Goal: Information Seeking & Learning: Understand process/instructions

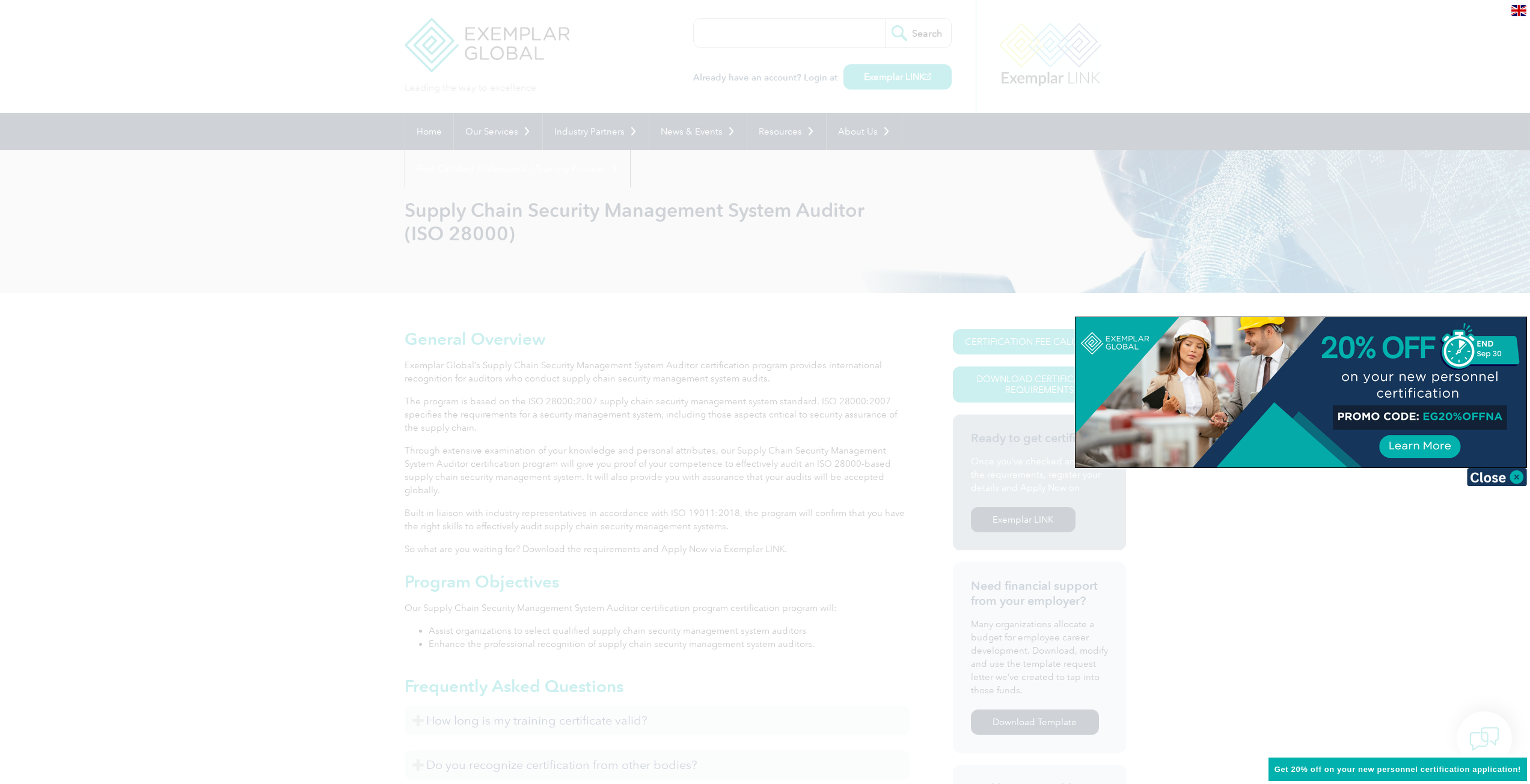
click at [1434, 417] on div at bounding box center [1300, 393] width 450 height 150
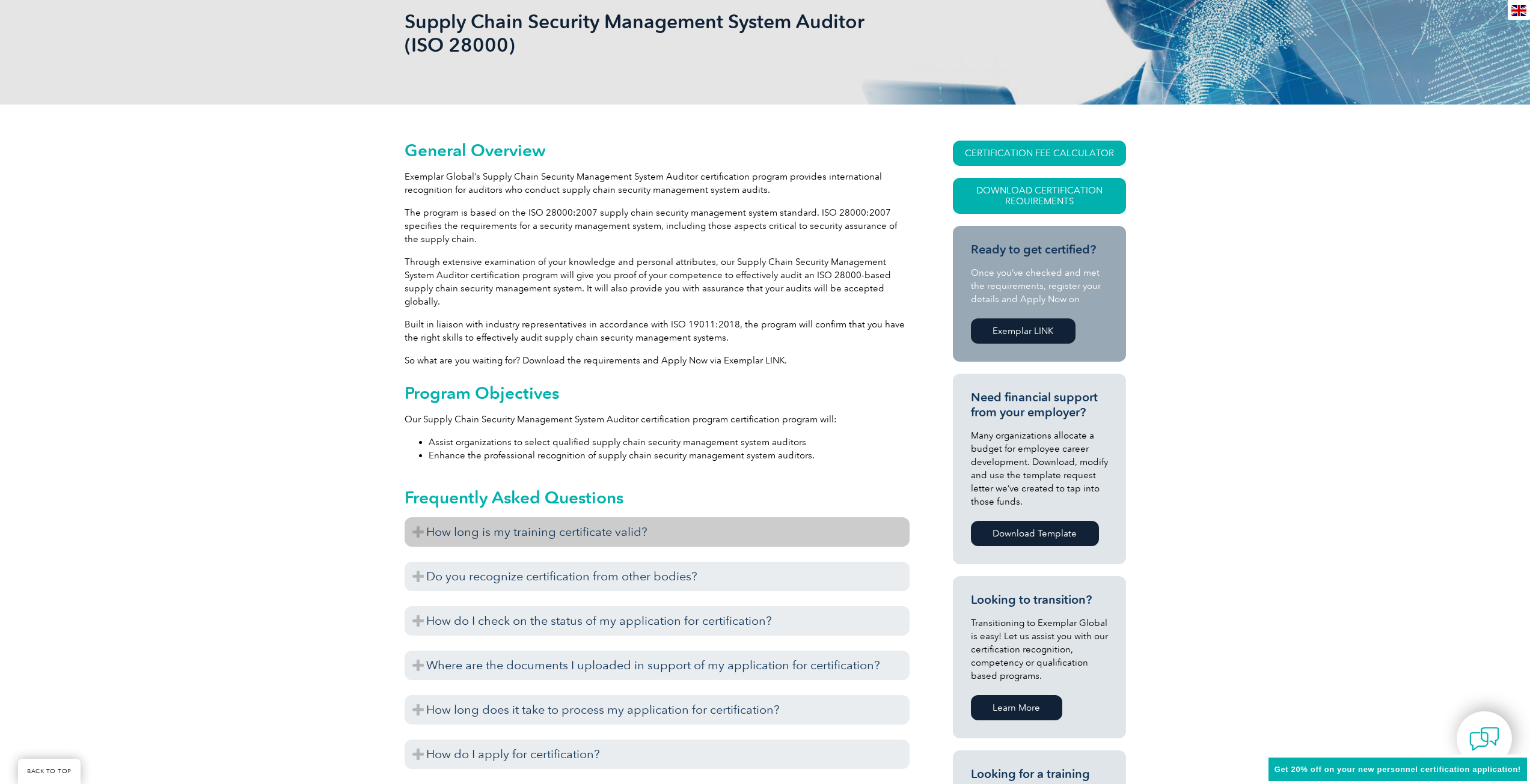
scroll to position [240, 0]
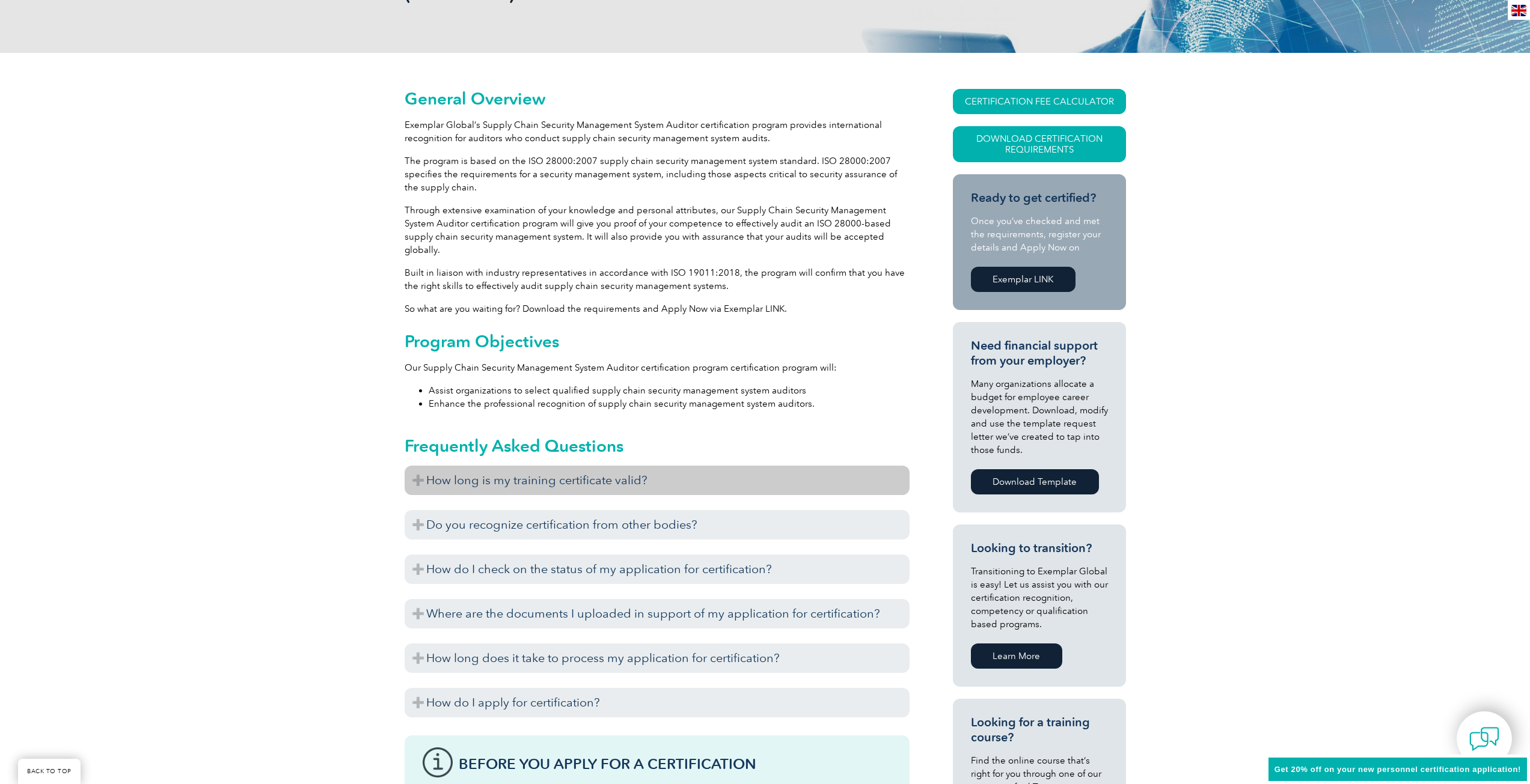
click at [521, 467] on h3 "How long is my training certificate valid?" at bounding box center [657, 481] width 505 height 30
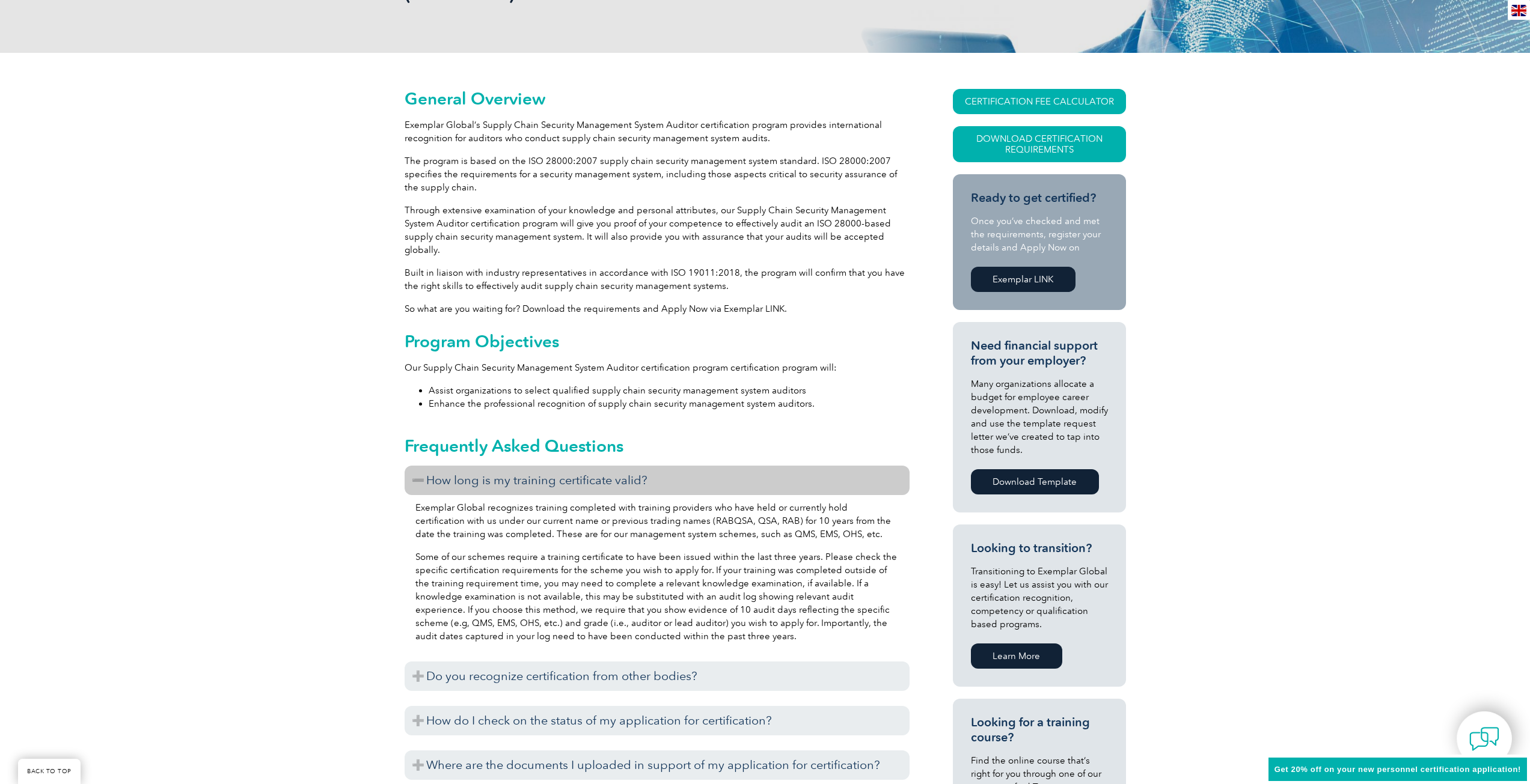
click at [521, 467] on h3 "How long is my training certificate valid?" at bounding box center [657, 481] width 505 height 30
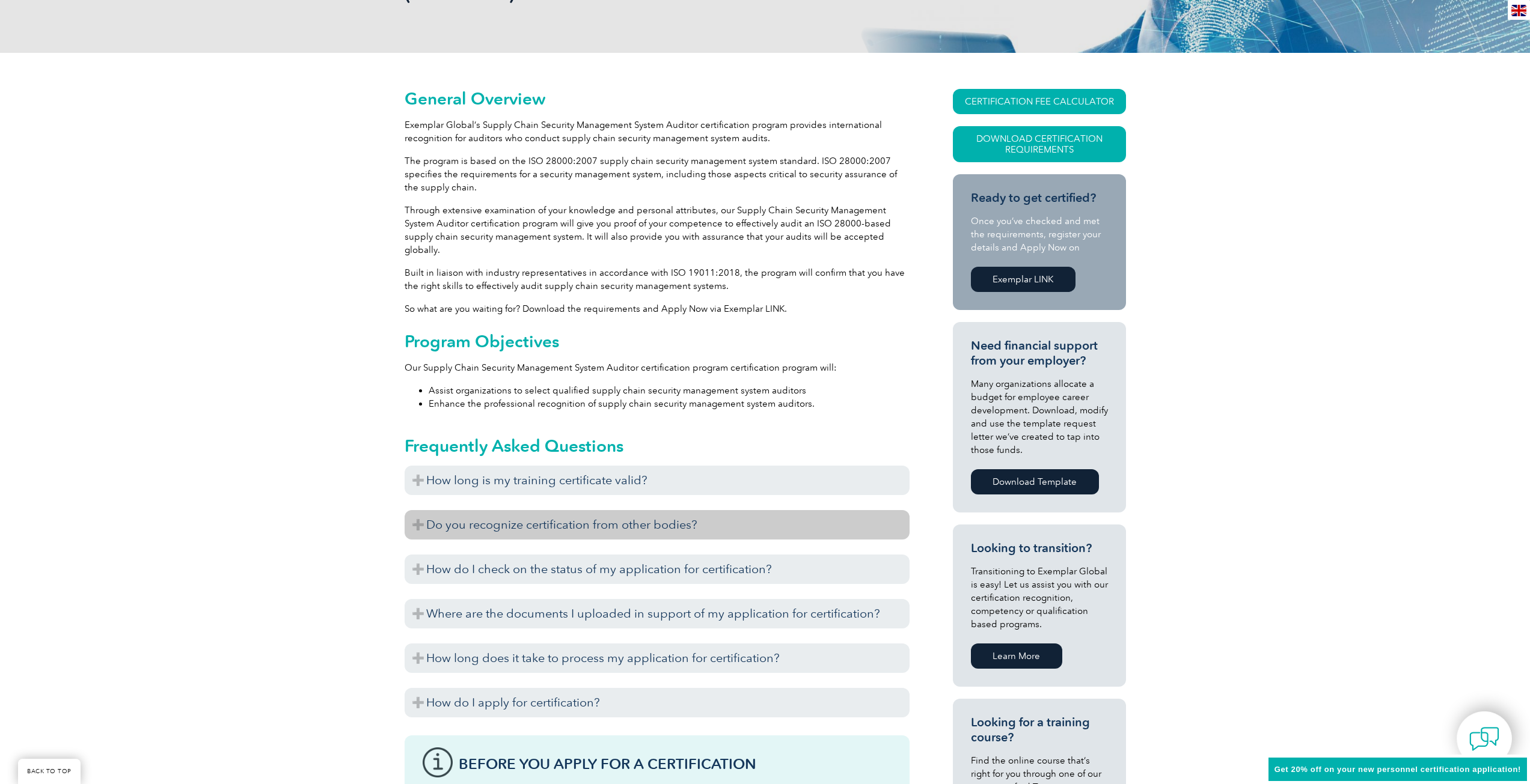
click at [552, 521] on h3 "Do you recognize certification from other bodies?" at bounding box center [657, 525] width 505 height 30
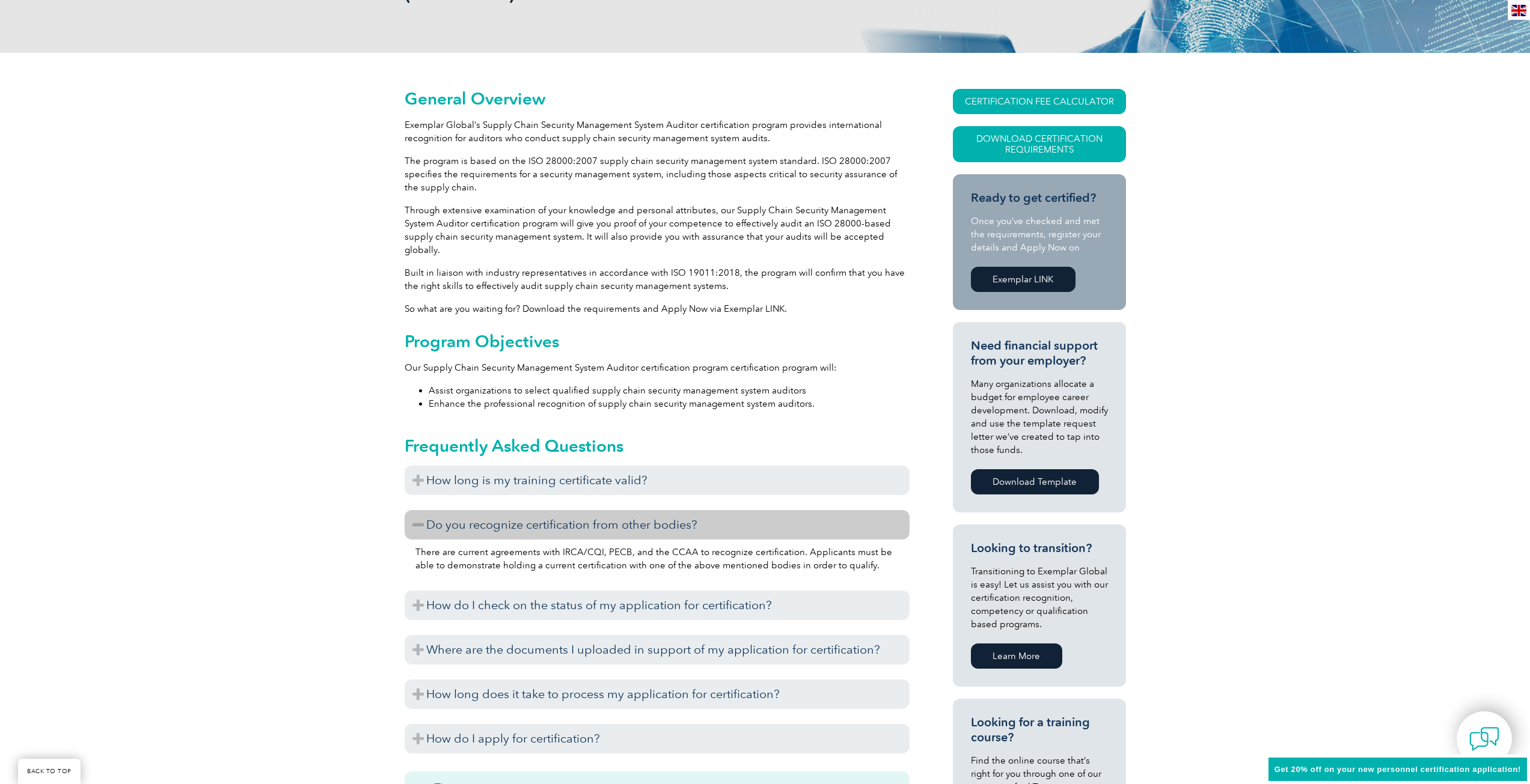
click at [552, 521] on h3 "Do you recognize certification from other bodies?" at bounding box center [657, 525] width 505 height 30
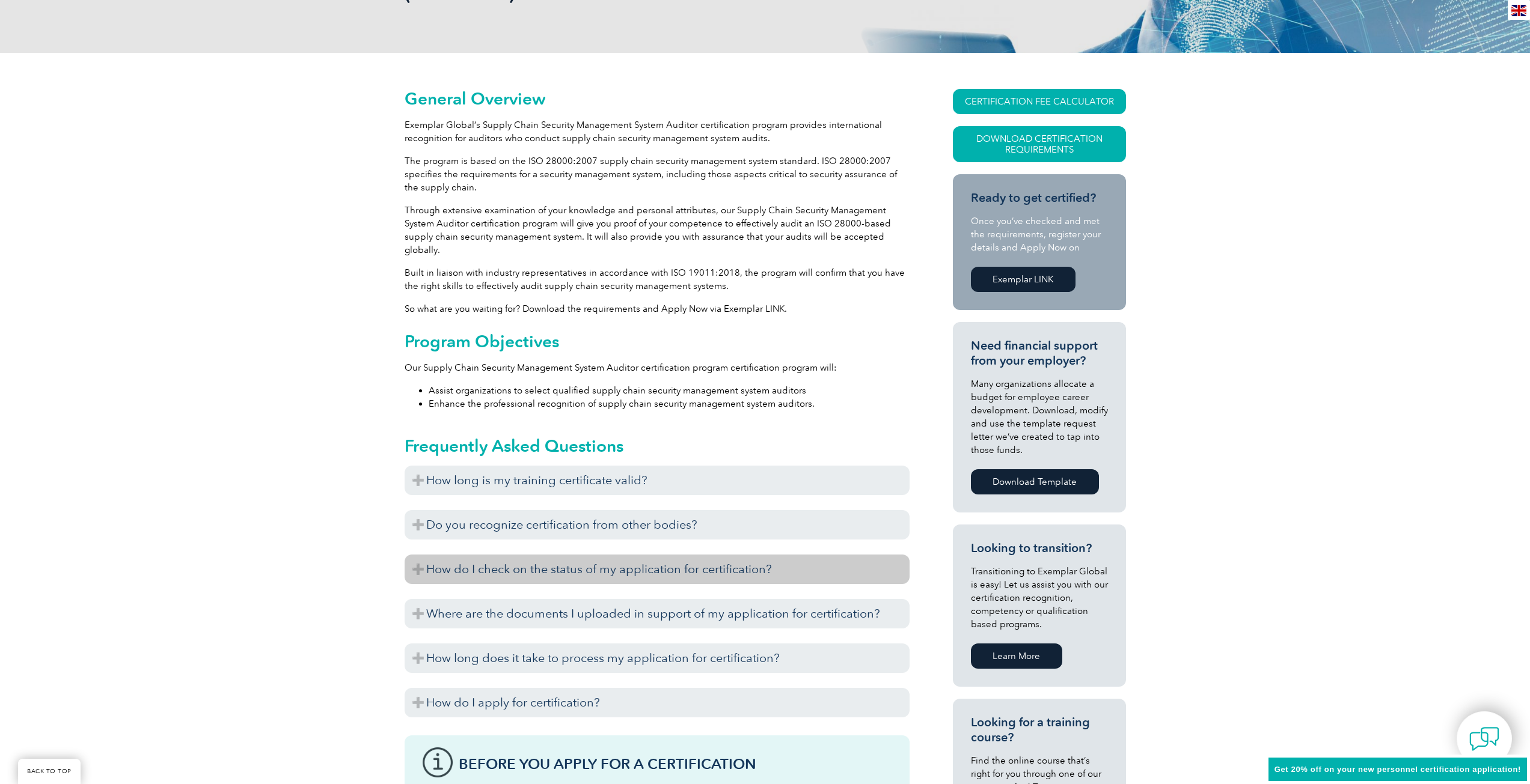
click at [552, 558] on h3 "How do I check on the status of my application for certification?" at bounding box center [657, 569] width 505 height 30
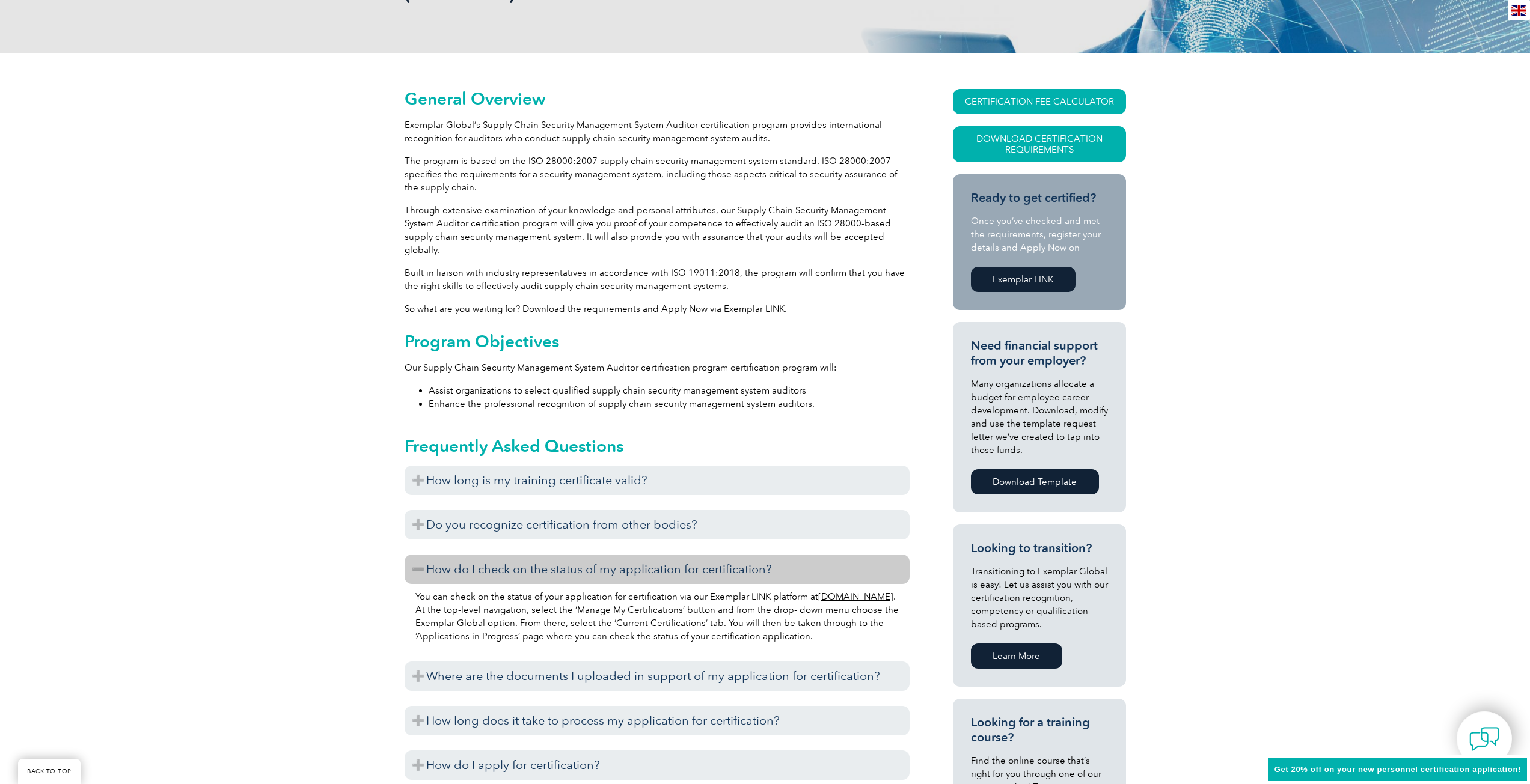
click at [552, 558] on h3 "How do I check on the status of my application for certification?" at bounding box center [657, 569] width 505 height 30
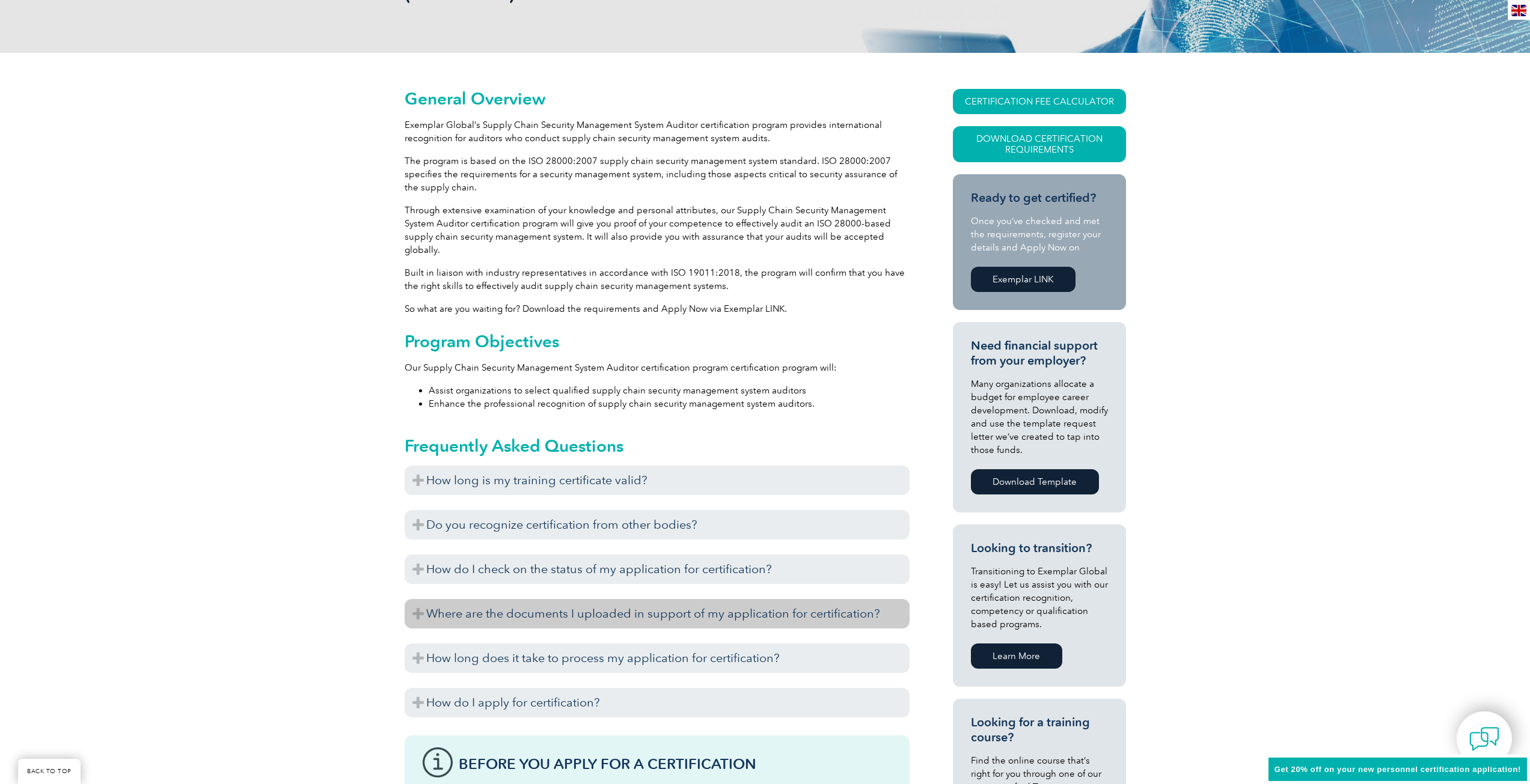
click at [562, 603] on h3 "Where are the documents I uploaded in support of my application for certificati…" at bounding box center [657, 614] width 505 height 30
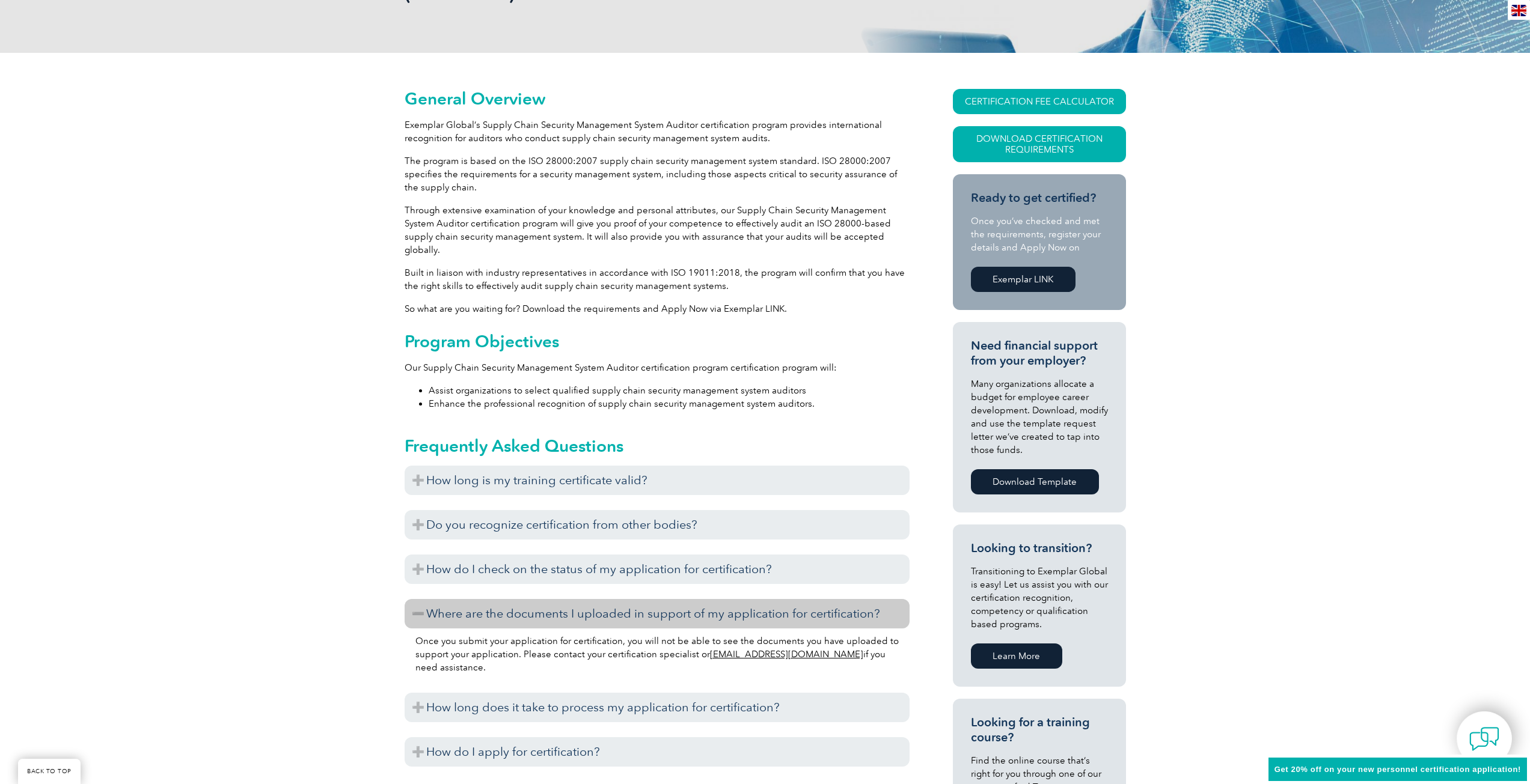
click at [562, 603] on h3 "Where are the documents I uploaded in support of my application for certificati…" at bounding box center [657, 614] width 505 height 30
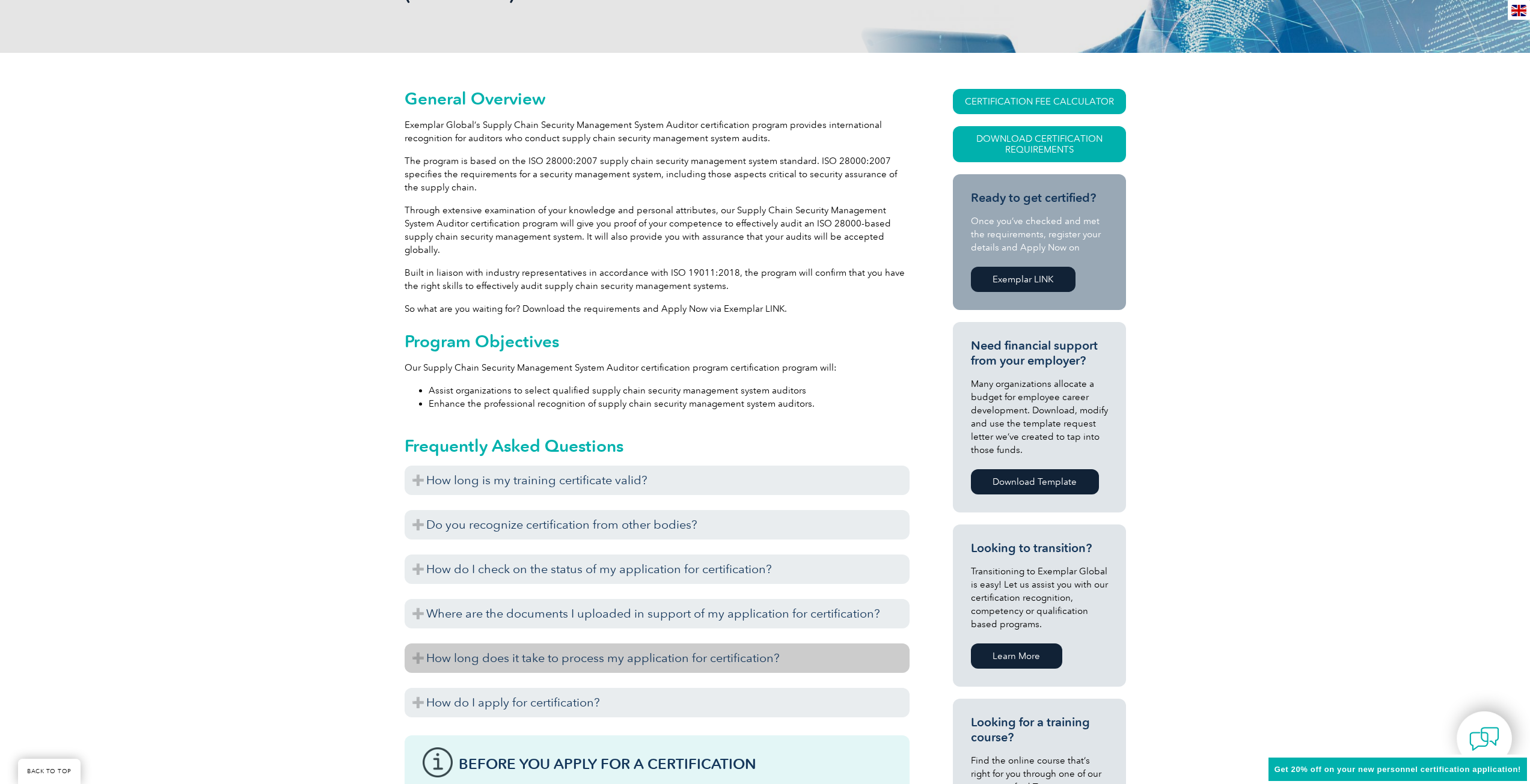
click at [562, 643] on h3 "How long does it take to process my application for certification?" at bounding box center [657, 658] width 505 height 30
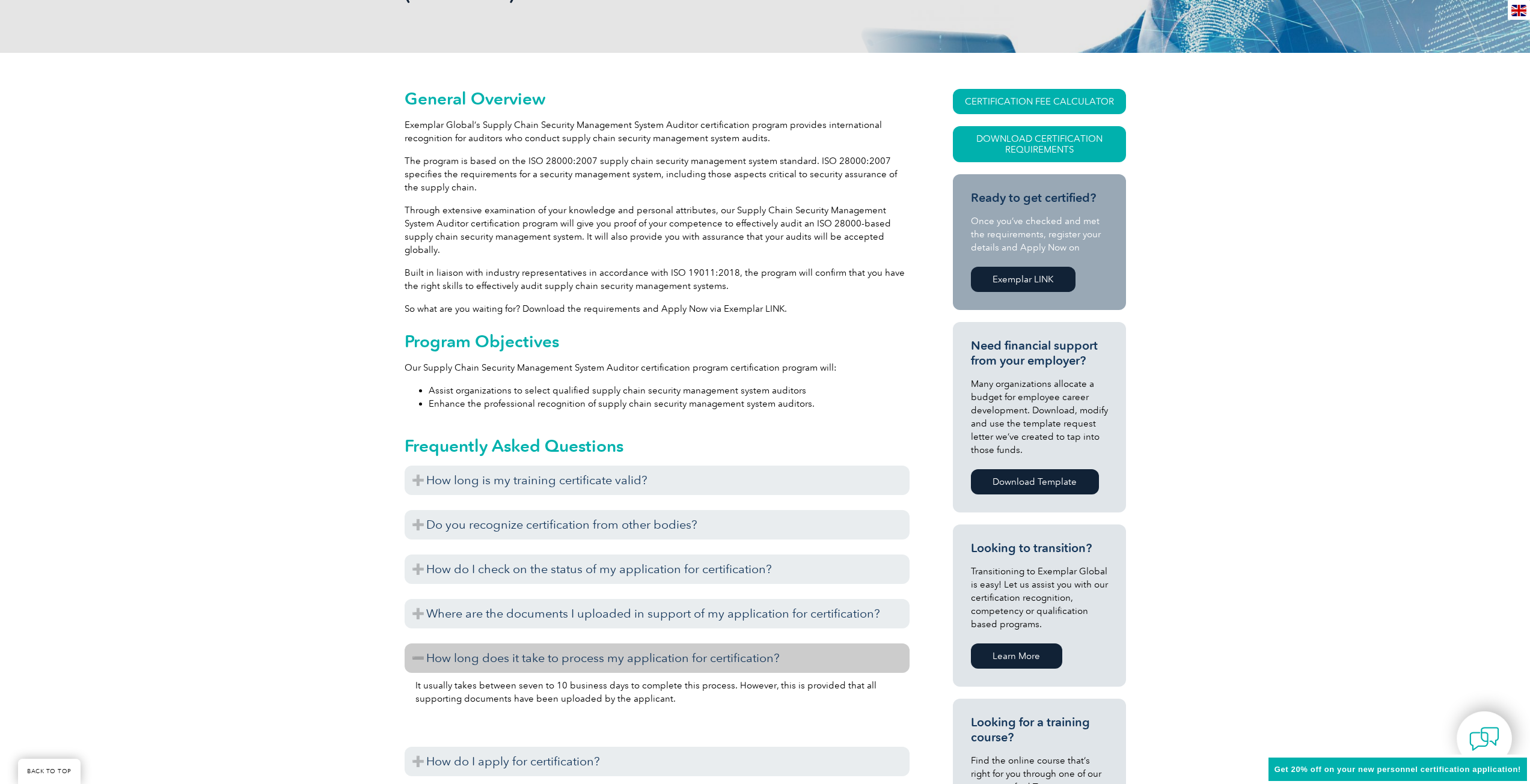
click at [562, 643] on h3 "How long does it take to process my application for certification?" at bounding box center [657, 658] width 505 height 30
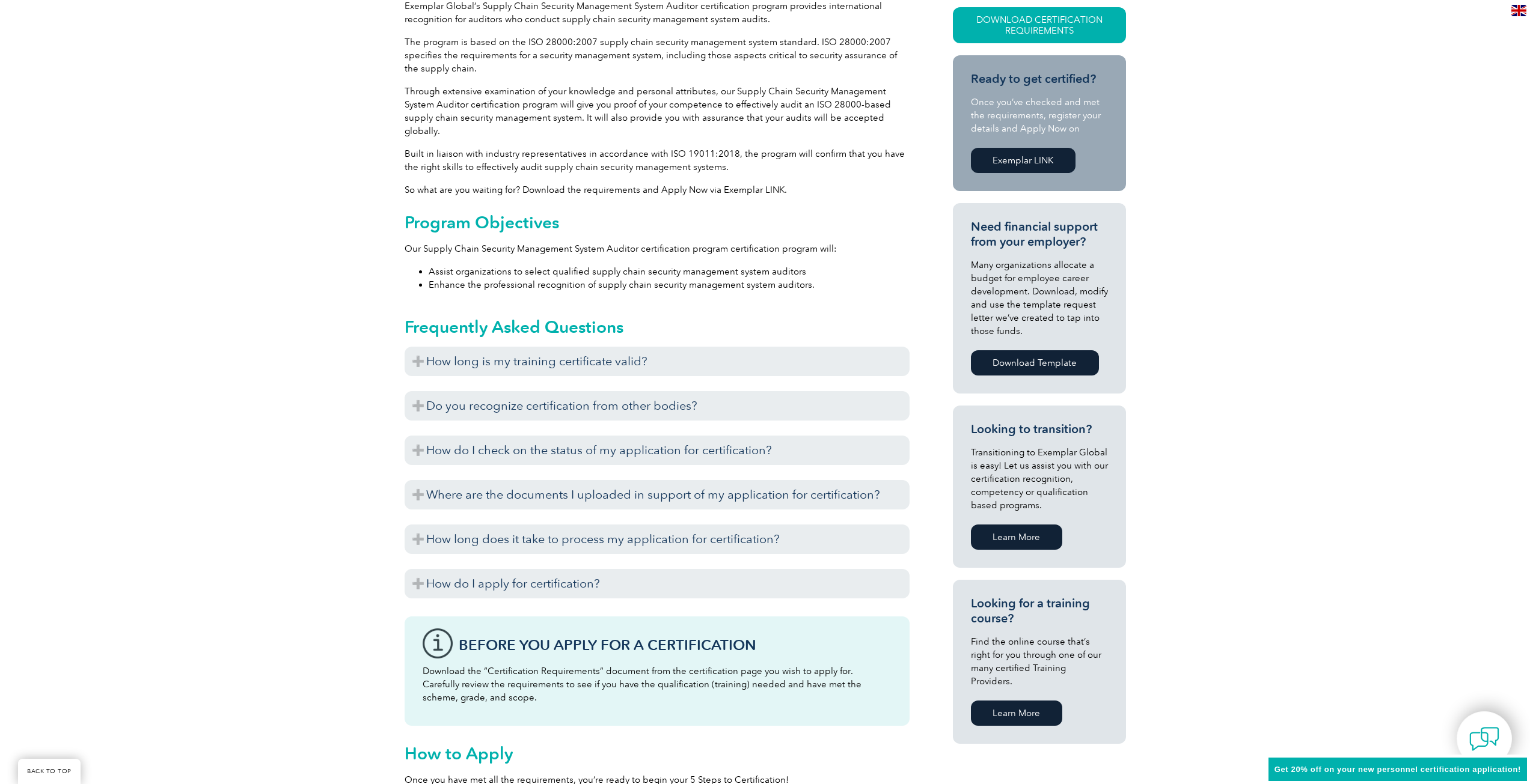
scroll to position [360, 0]
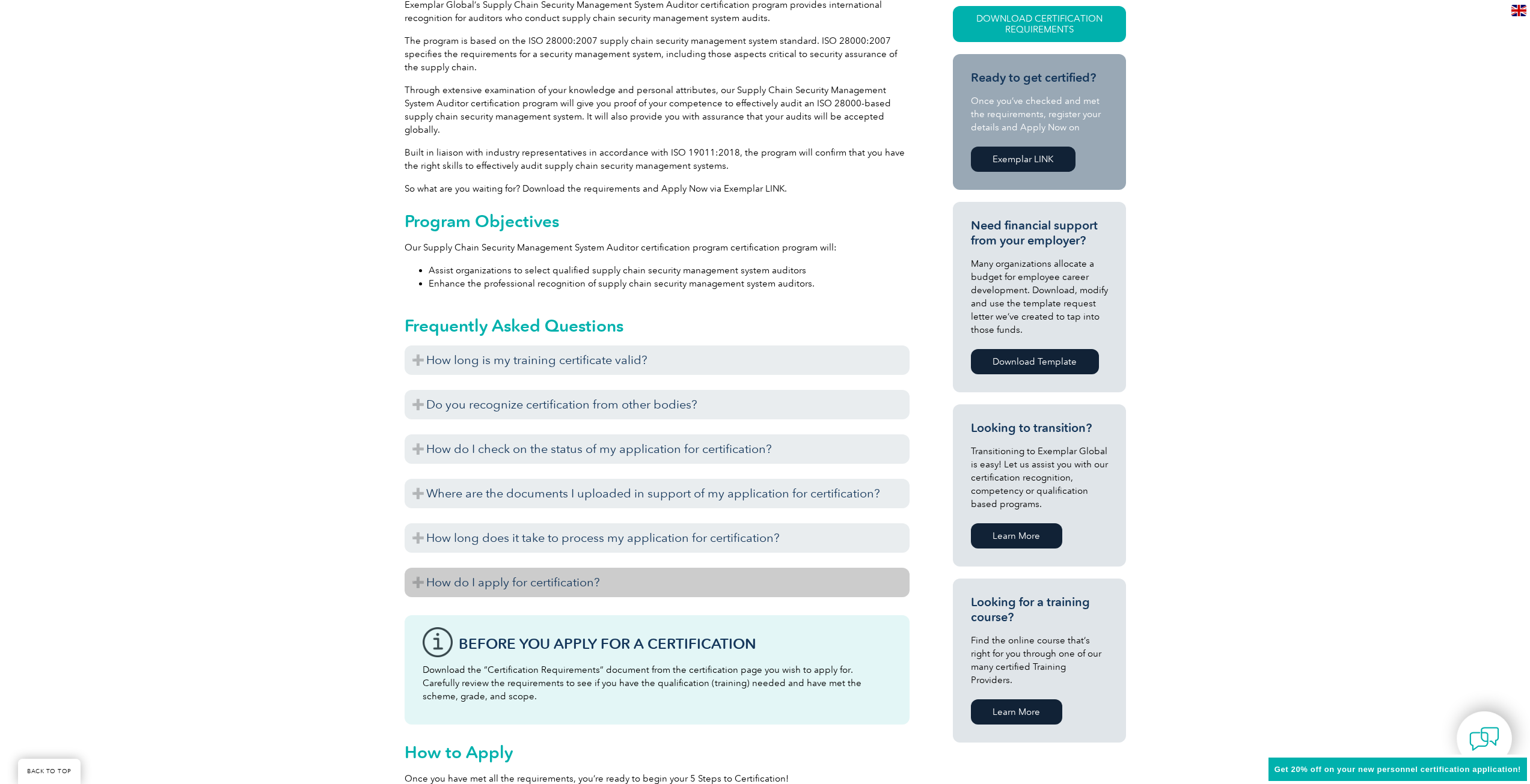
click at [559, 573] on h3 "How do I apply for certification?" at bounding box center [657, 582] width 505 height 30
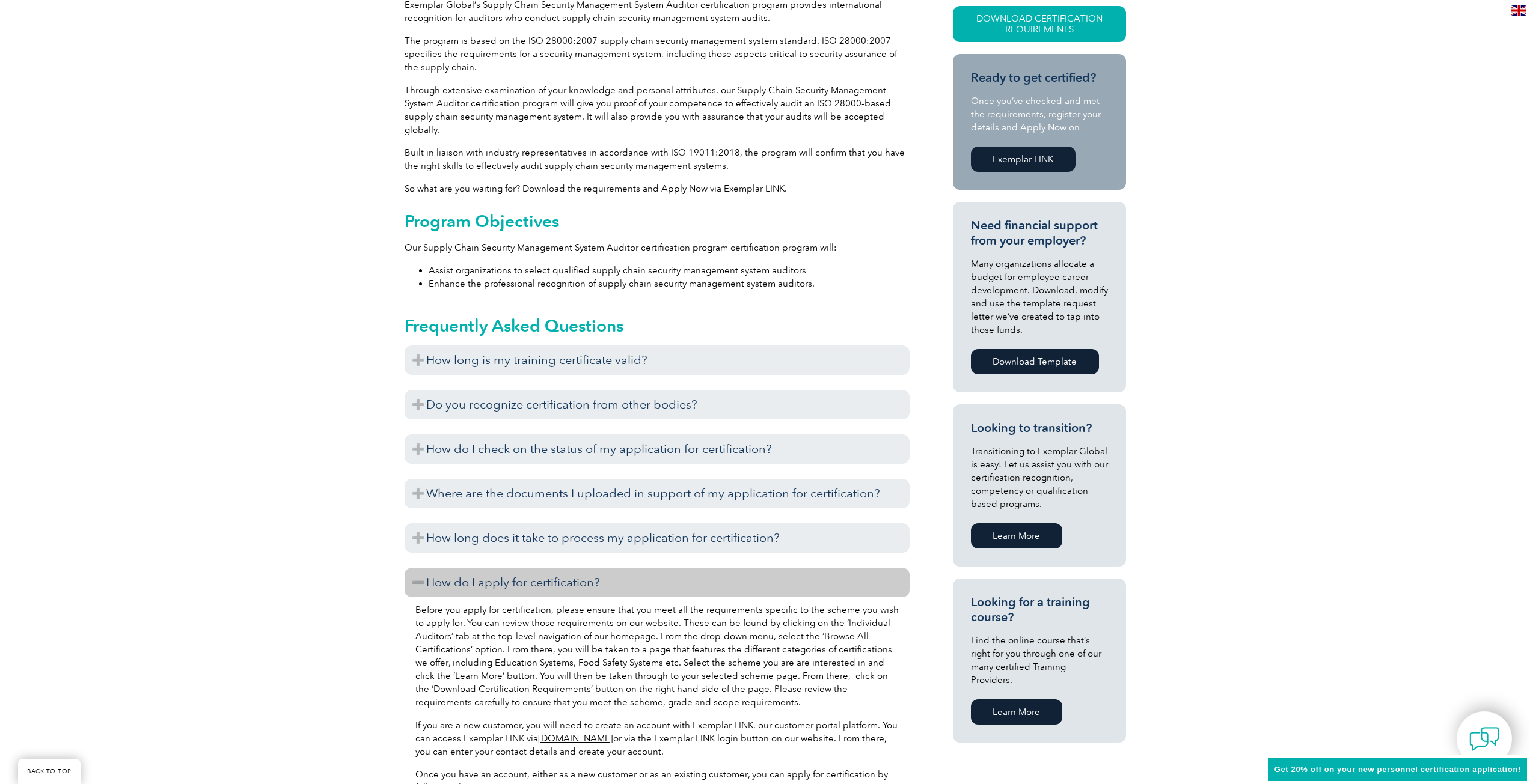
click at [561, 570] on h3 "How do I apply for certification?" at bounding box center [657, 582] width 505 height 30
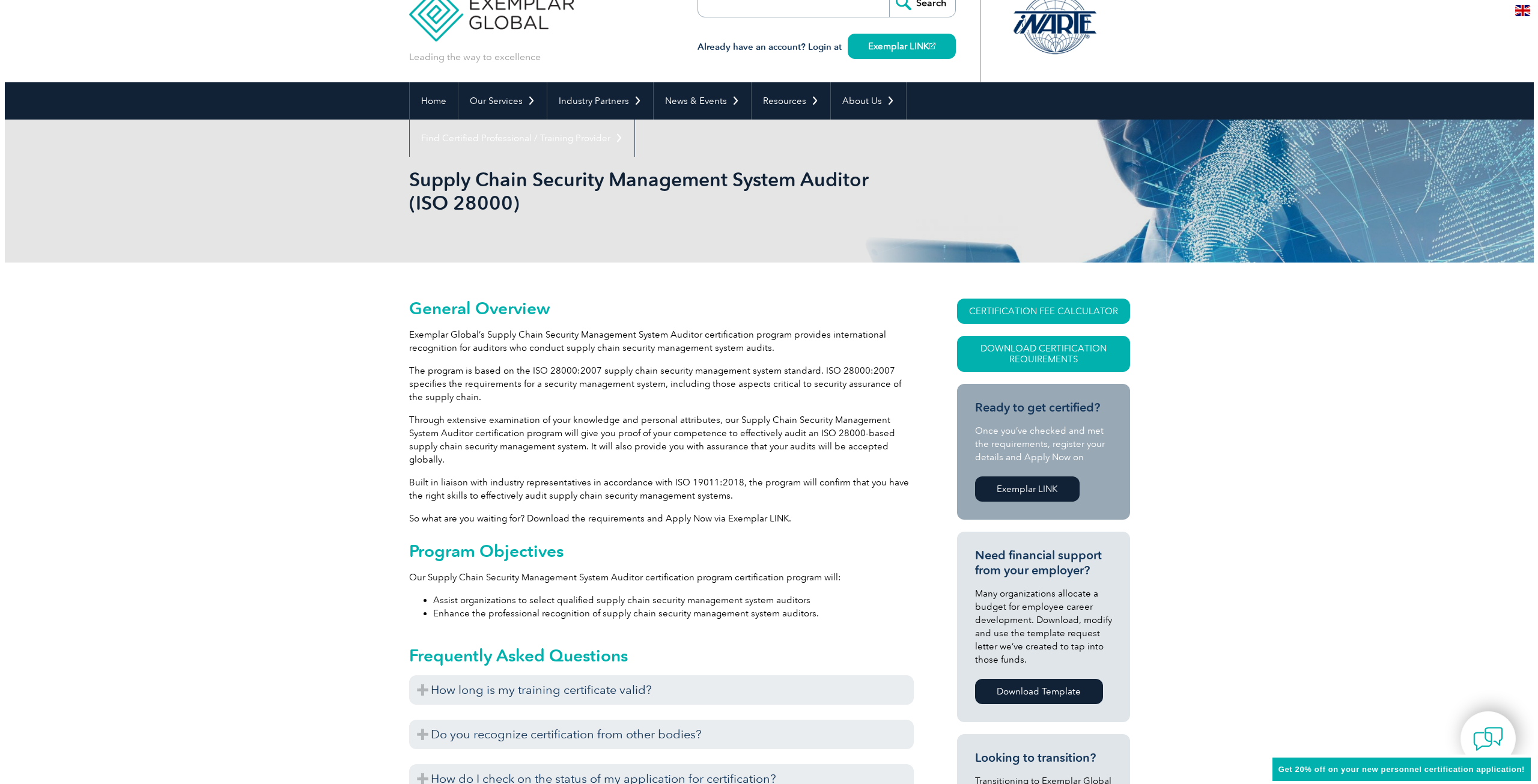
scroll to position [0, 0]
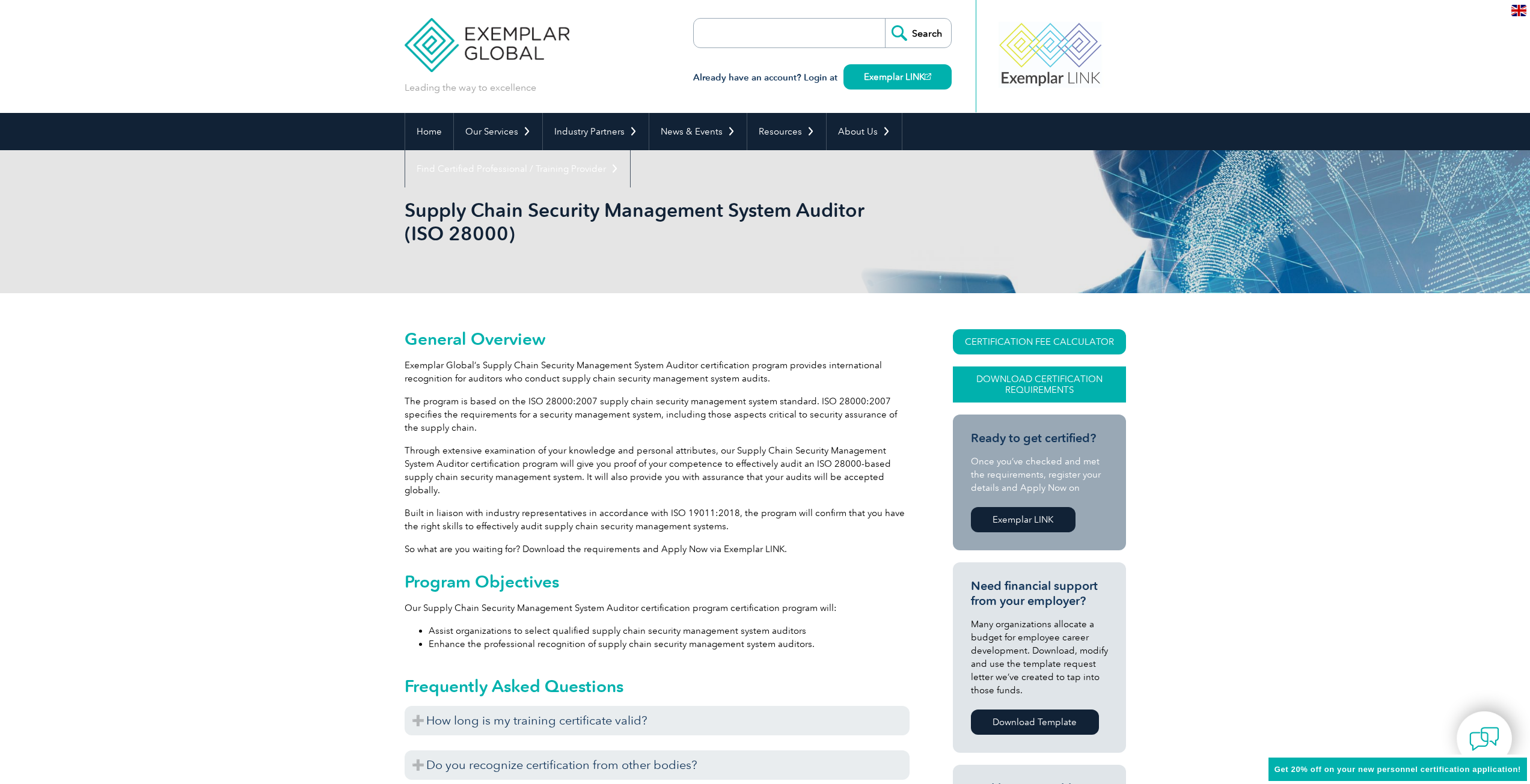
click at [1059, 378] on link "Download Certification Requirements" at bounding box center [1039, 384] width 173 height 36
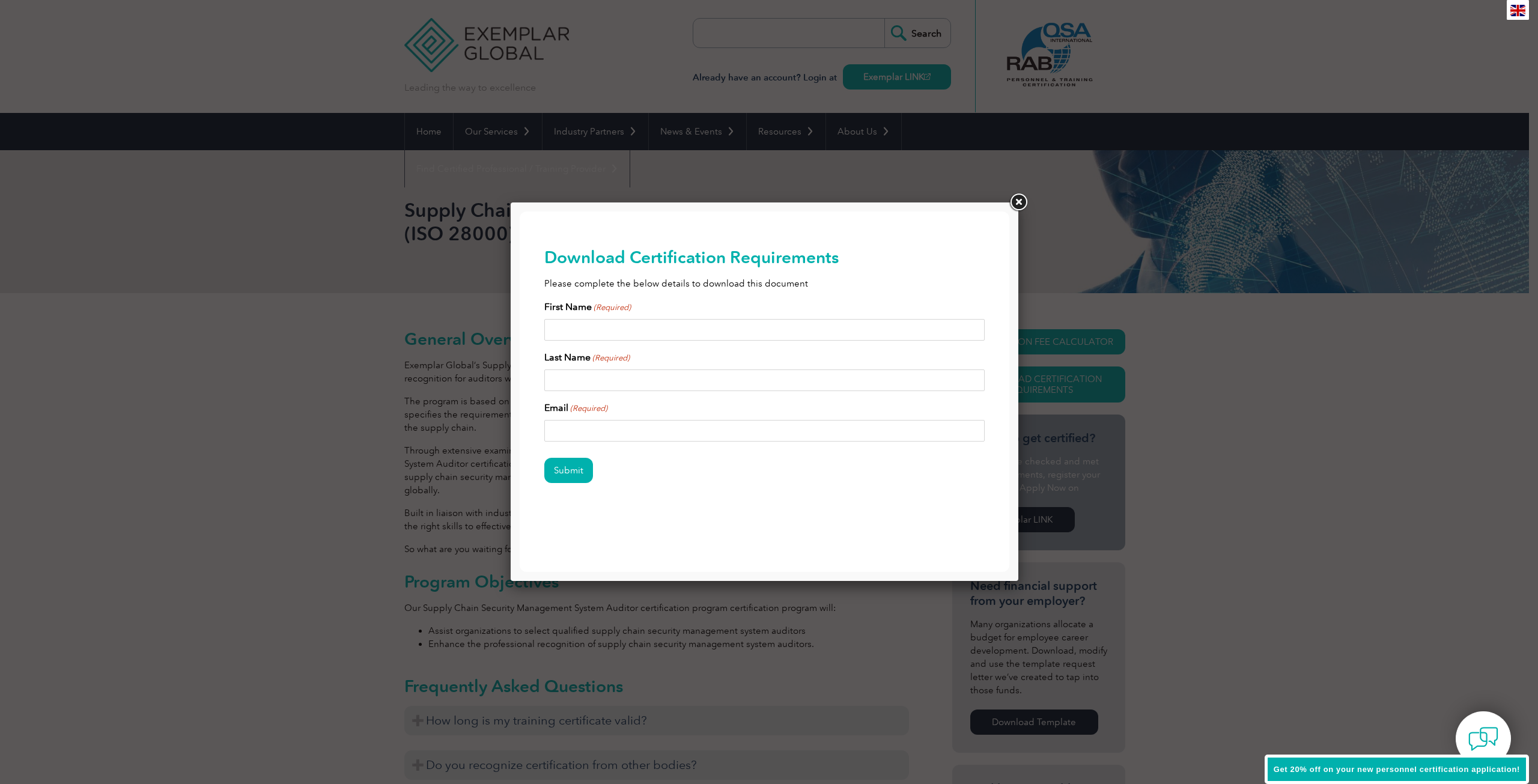
click at [1021, 202] on link at bounding box center [1018, 202] width 22 height 22
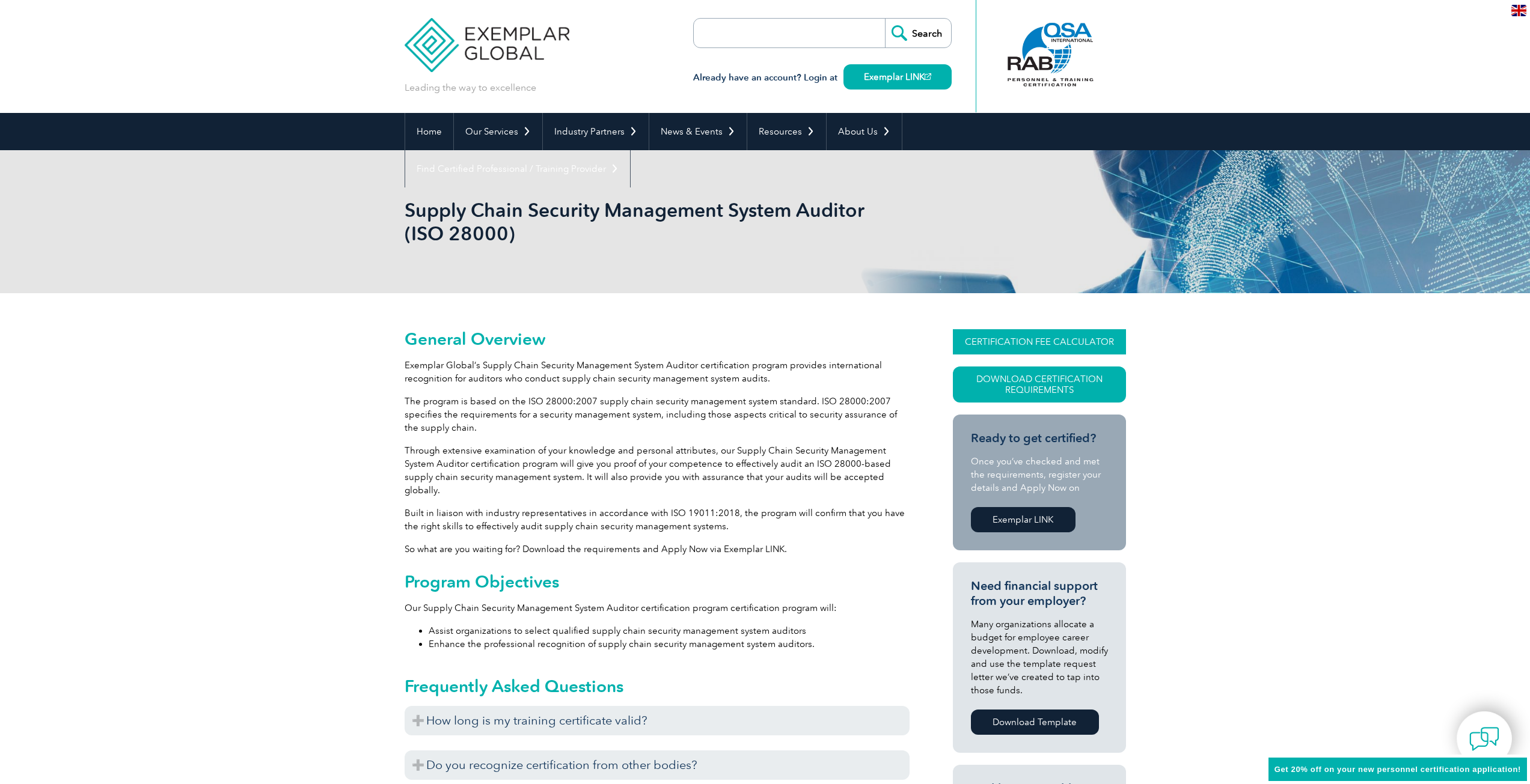
click at [1006, 336] on link "CERTIFICATION FEE CALCULATOR" at bounding box center [1039, 342] width 173 height 25
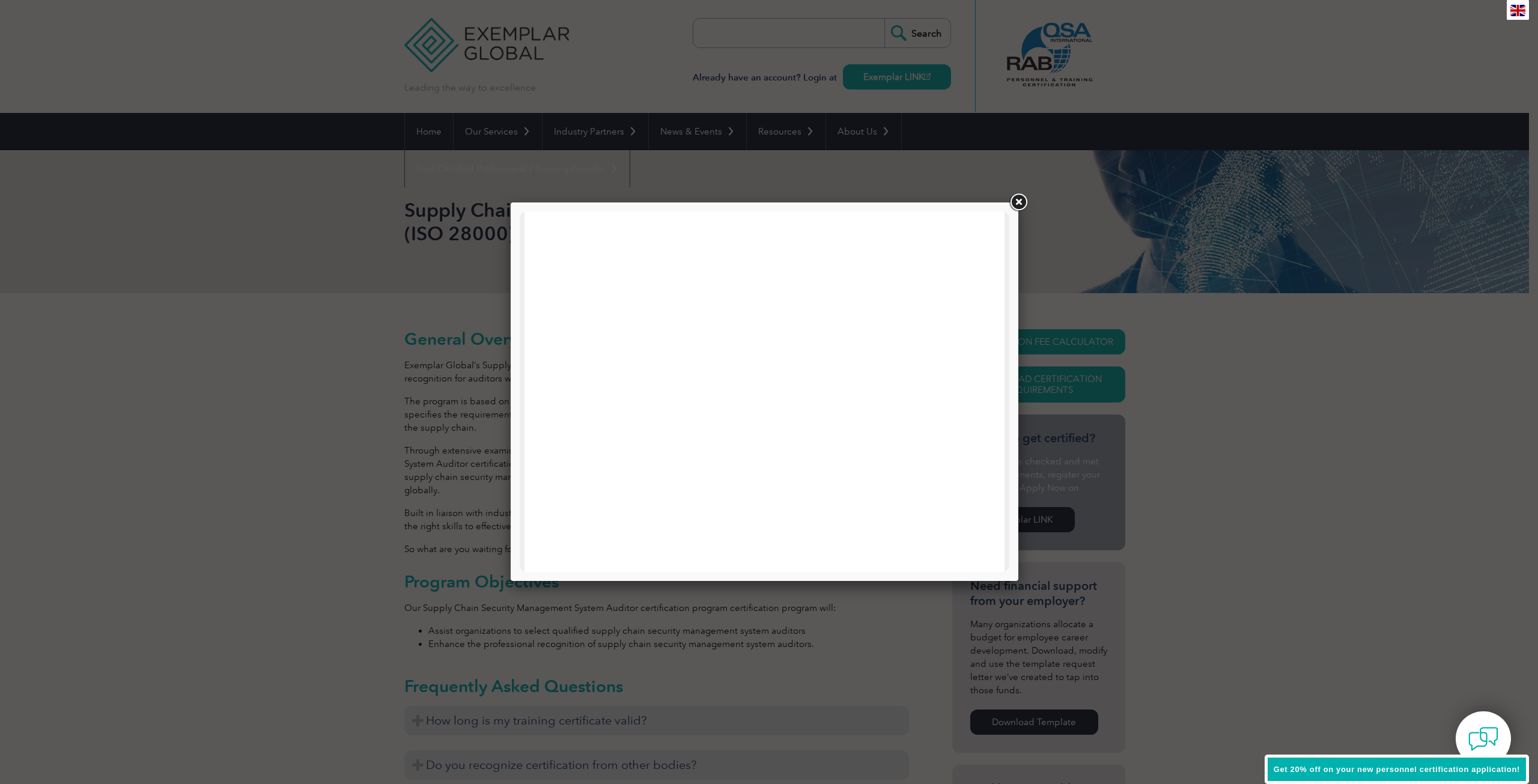
click at [1019, 201] on link at bounding box center [1018, 202] width 22 height 22
